Goal: Task Accomplishment & Management: Manage account settings

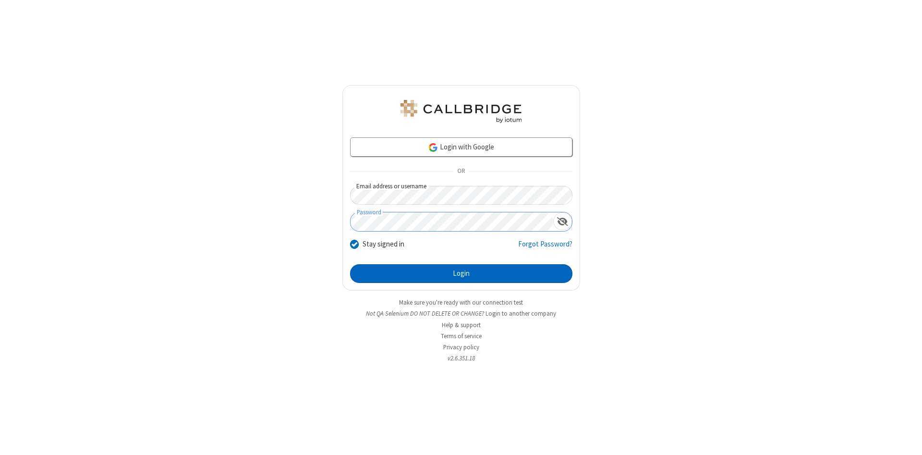
click at [461, 274] on button "Login" at bounding box center [461, 273] width 222 height 19
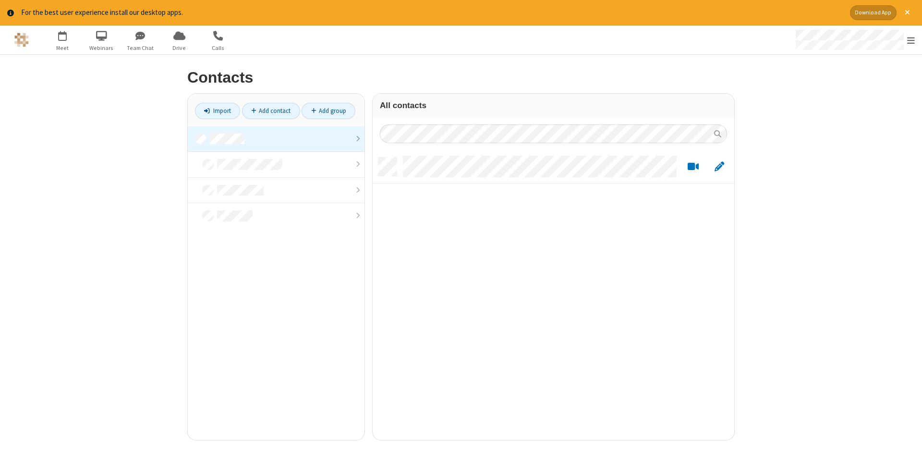
scroll to position [290, 362]
click at [276, 139] on link at bounding box center [276, 139] width 177 height 26
click at [271, 110] on link "Add contact" at bounding box center [271, 111] width 58 height 16
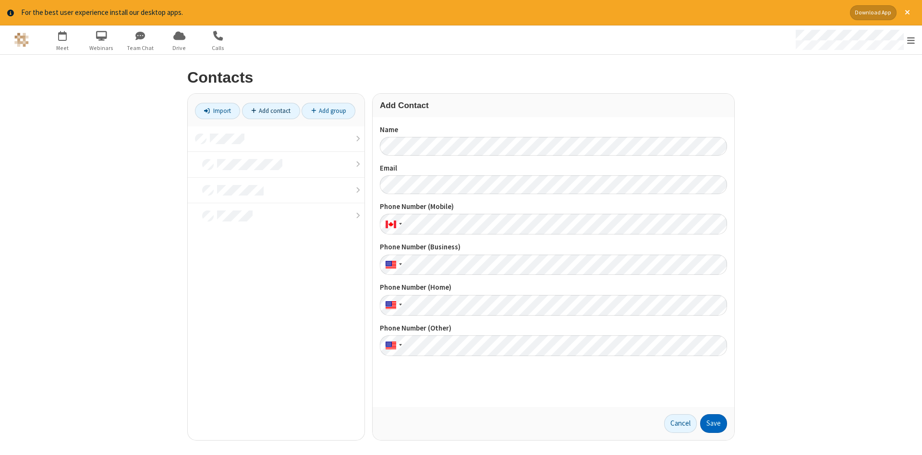
click at [714, 423] on button "Save" at bounding box center [713, 423] width 27 height 19
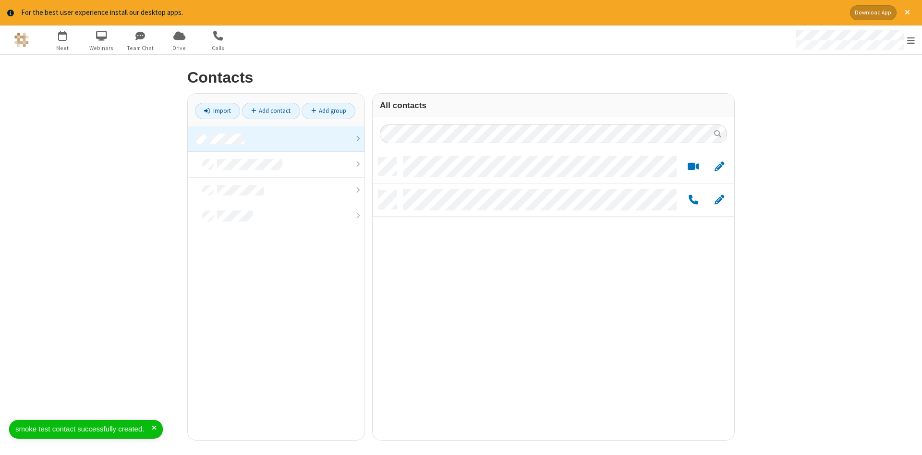
scroll to position [290, 362]
